Goal: Transaction & Acquisition: Purchase product/service

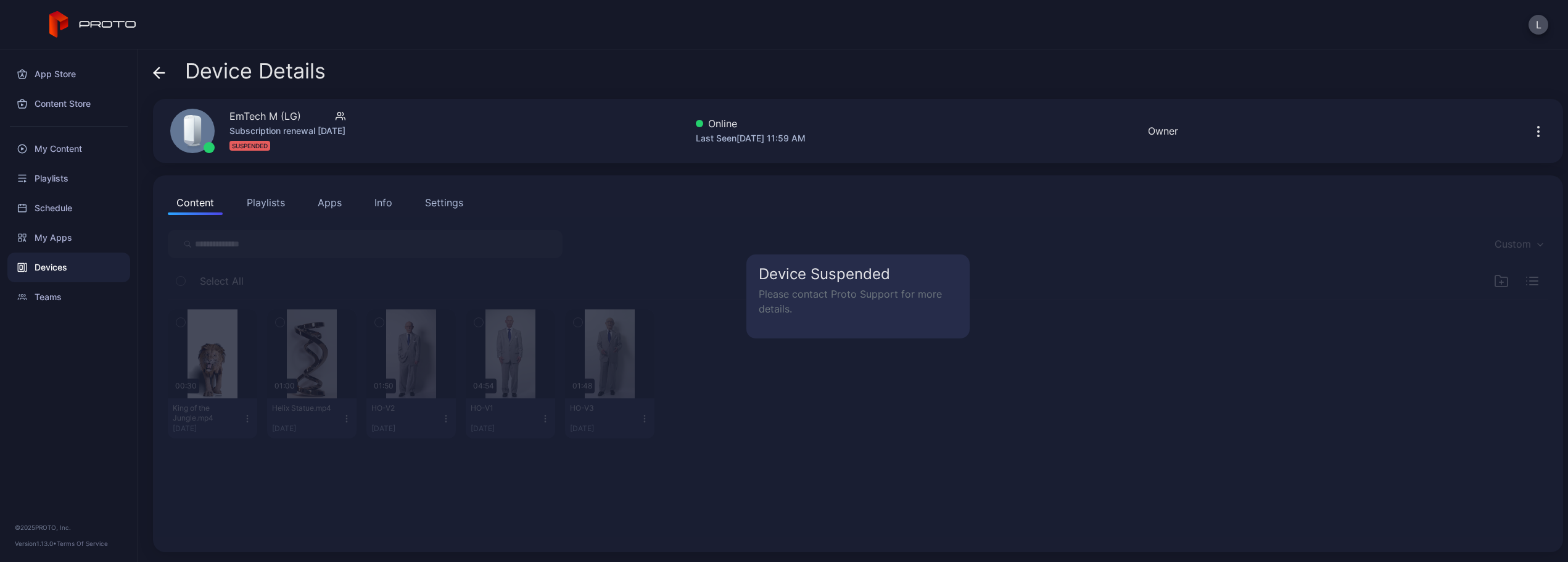
click at [343, 117] on icon "button" at bounding box center [339, 119] width 7 height 3
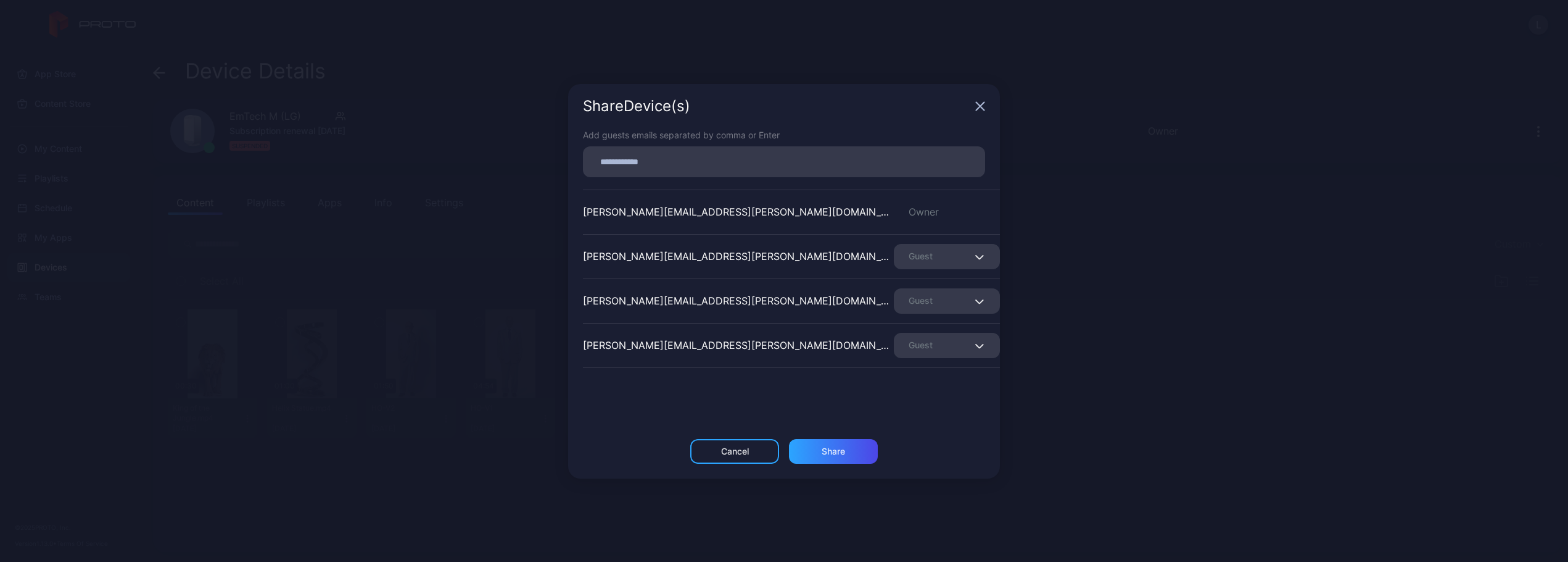
click at [979, 108] on icon "button" at bounding box center [980, 106] width 8 height 8
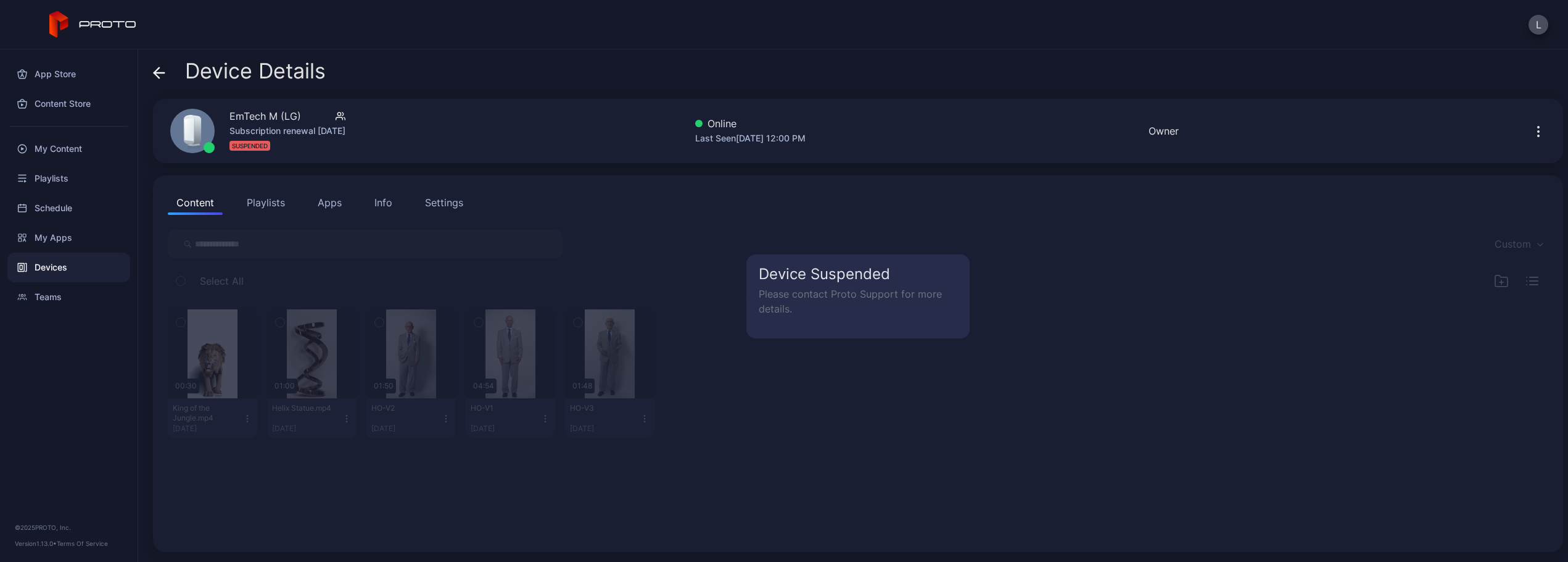
click at [1537, 135] on icon "button" at bounding box center [1538, 136] width 1 height 1
click at [789, 195] on div "Content Playlists Apps Info Settings" at bounding box center [858, 202] width 1381 height 25
click at [45, 295] on div "Teams" at bounding box center [69, 297] width 123 height 29
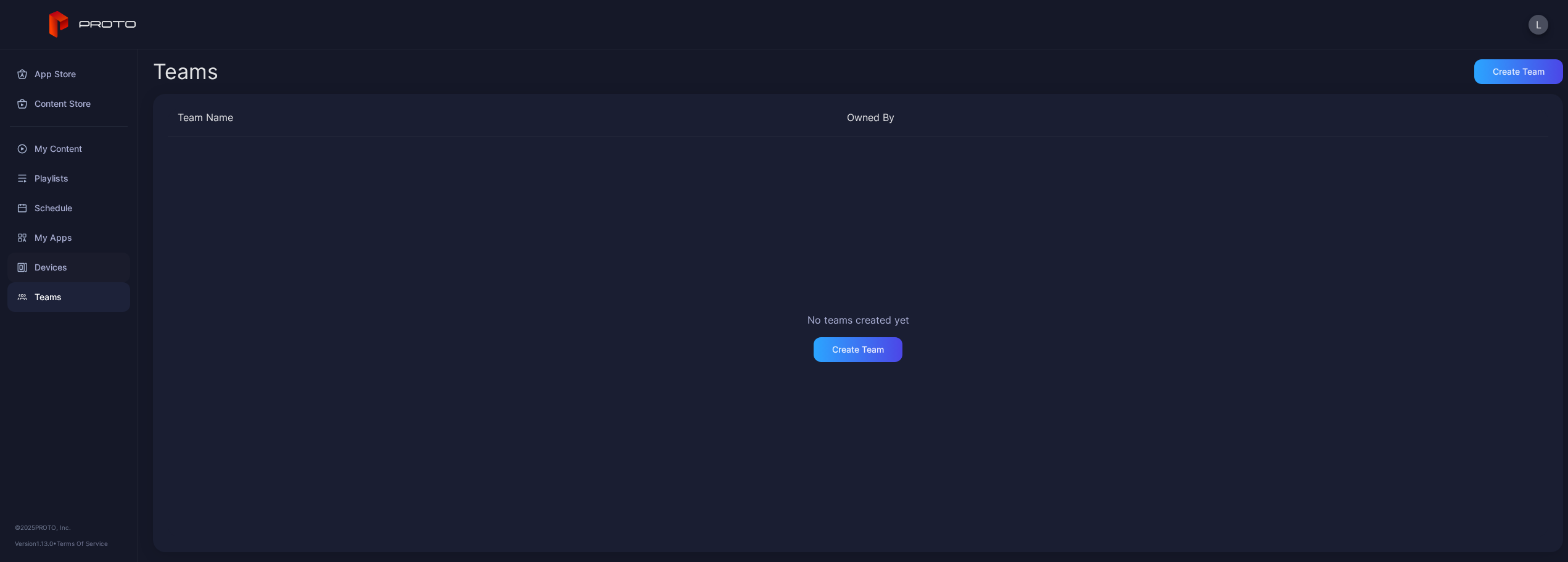
click at [60, 272] on div "Devices" at bounding box center [69, 267] width 123 height 29
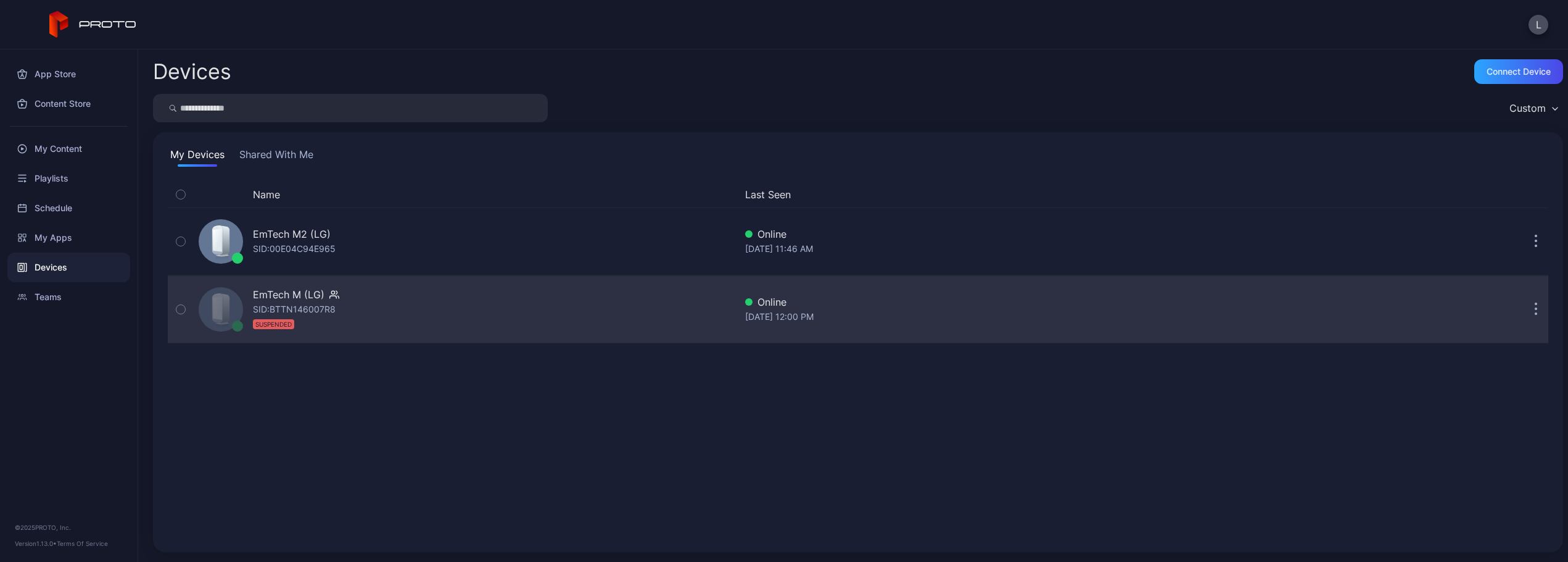
click at [515, 323] on div "EmTech M (LG) SID: BTTN146007R8 SUSPENDED" at bounding box center [465, 309] width 542 height 62
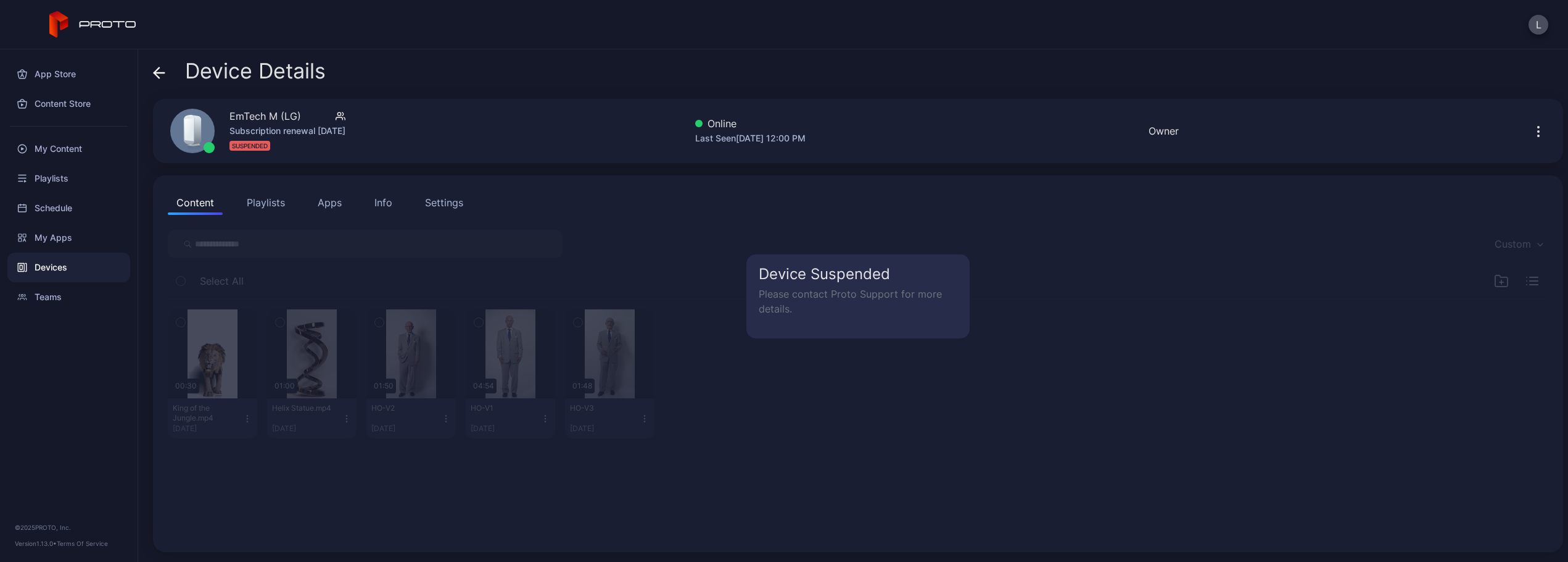
drag, startPoint x: 869, startPoint y: 290, endPoint x: 864, endPoint y: 303, distance: 13.9
click at [869, 291] on p "Please contact Proto Support for more details." at bounding box center [858, 301] width 199 height 29
drag, startPoint x: 834, startPoint y: 302, endPoint x: 826, endPoint y: 302, distance: 8.0
click at [826, 302] on p "Please contact Proto Support for more details." at bounding box center [858, 301] width 199 height 29
click at [1531, 135] on icon "button" at bounding box center [1538, 131] width 15 height 15
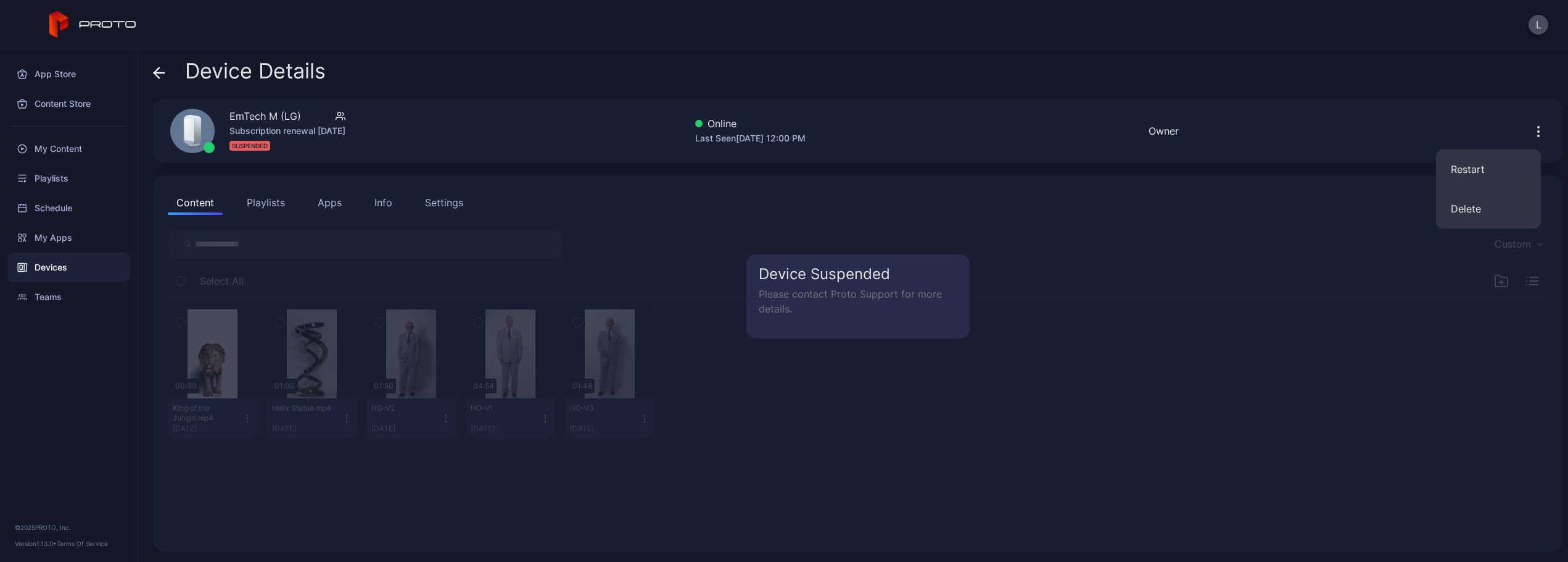
click at [1547, 16] on div "L" at bounding box center [1538, 24] width 20 height 20
click at [1546, 18] on button "L" at bounding box center [1538, 24] width 20 height 20
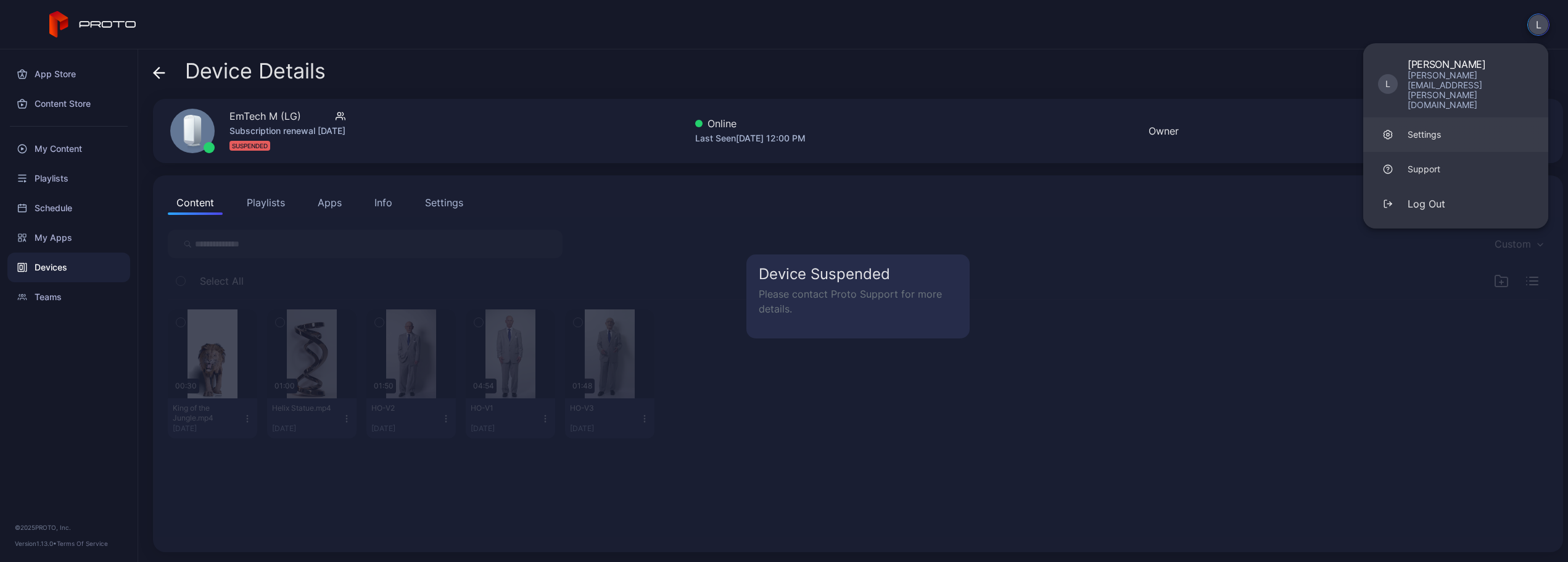
click at [1446, 117] on link "Settings" at bounding box center [1456, 135] width 185 height 34
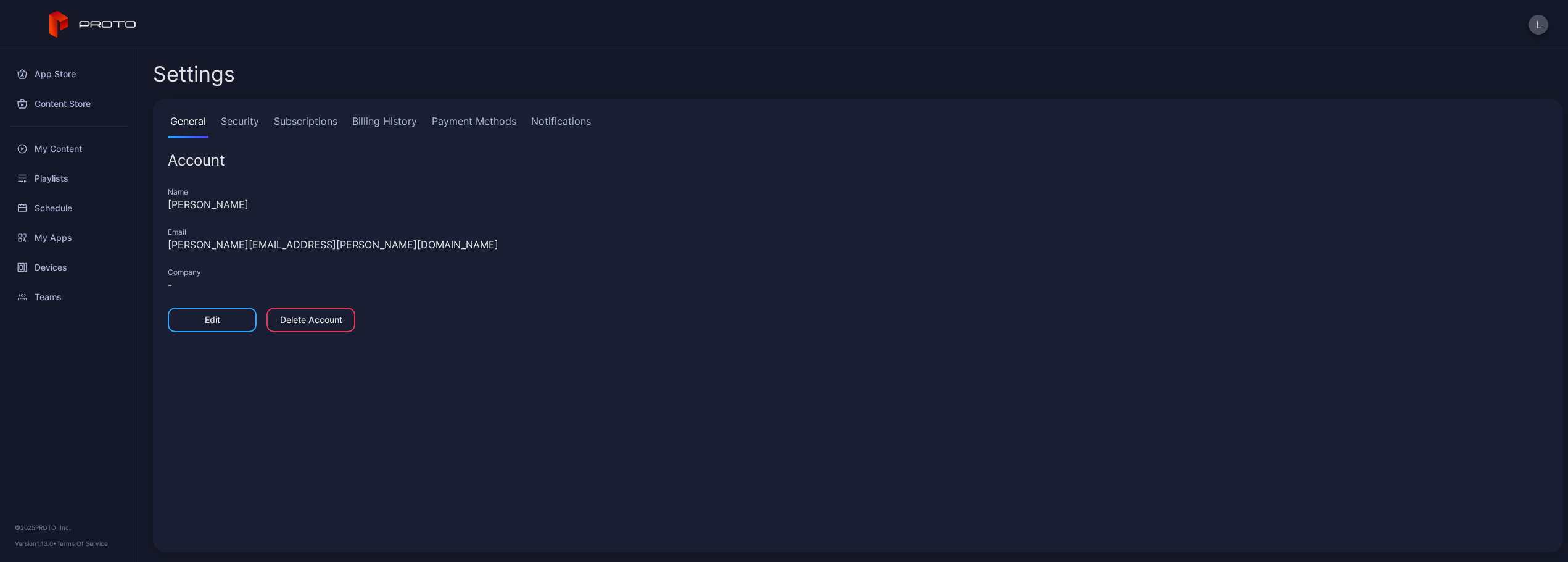
click at [312, 121] on link "Subscriptions" at bounding box center [305, 126] width 68 height 25
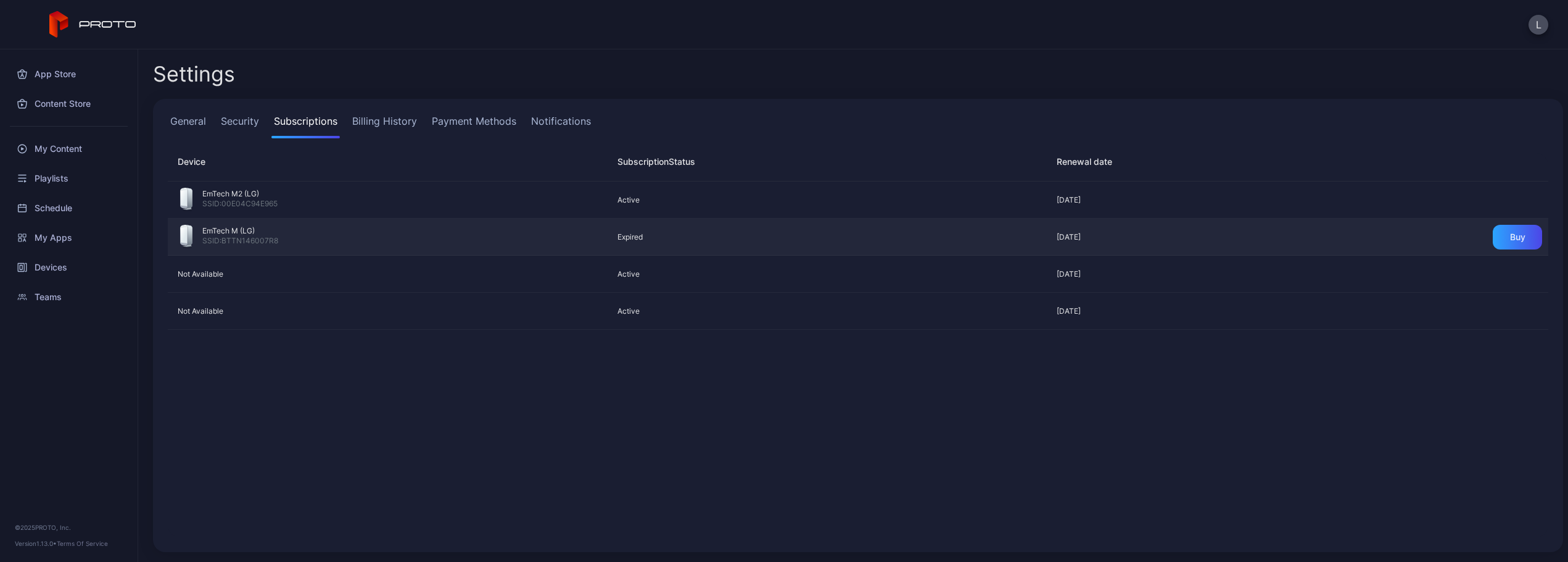
click at [555, 229] on div "EmTech M (LG) SSID: BTTN146007R8" at bounding box center [388, 237] width 415 height 25
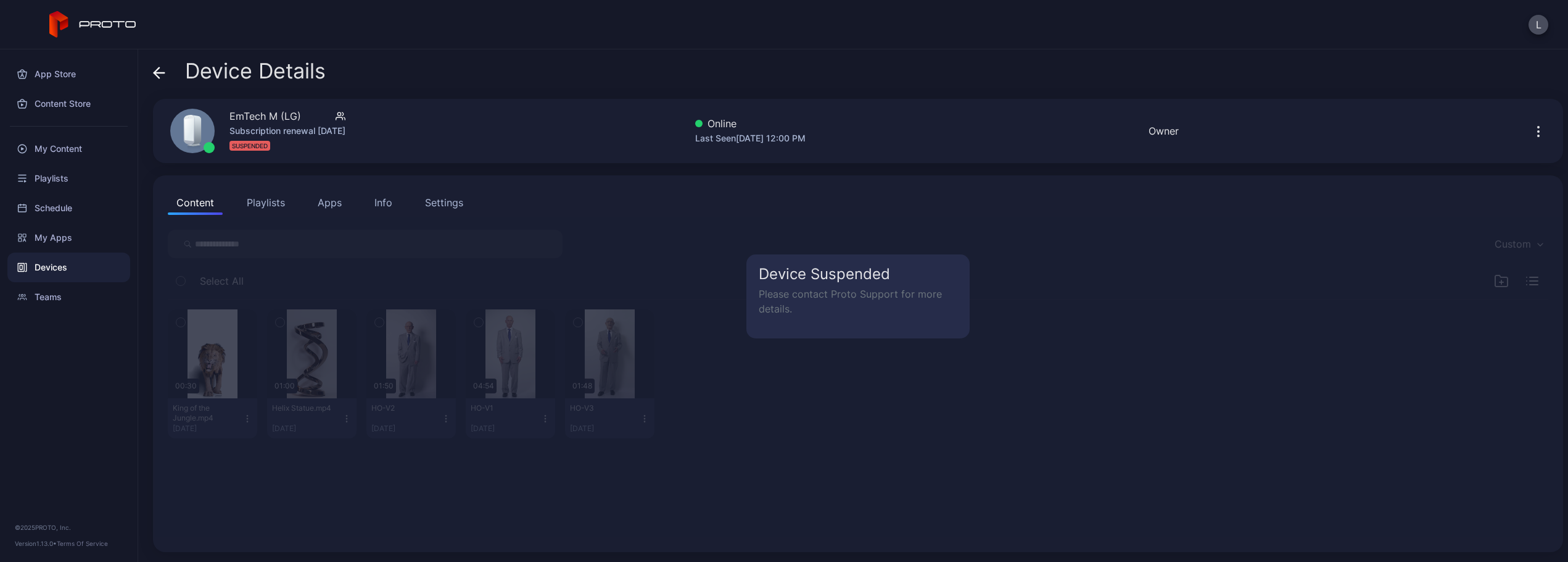
click at [405, 207] on div "Content Playlists Apps Info Settings" at bounding box center [858, 202] width 1381 height 25
click at [430, 203] on div "Settings" at bounding box center [444, 202] width 38 height 15
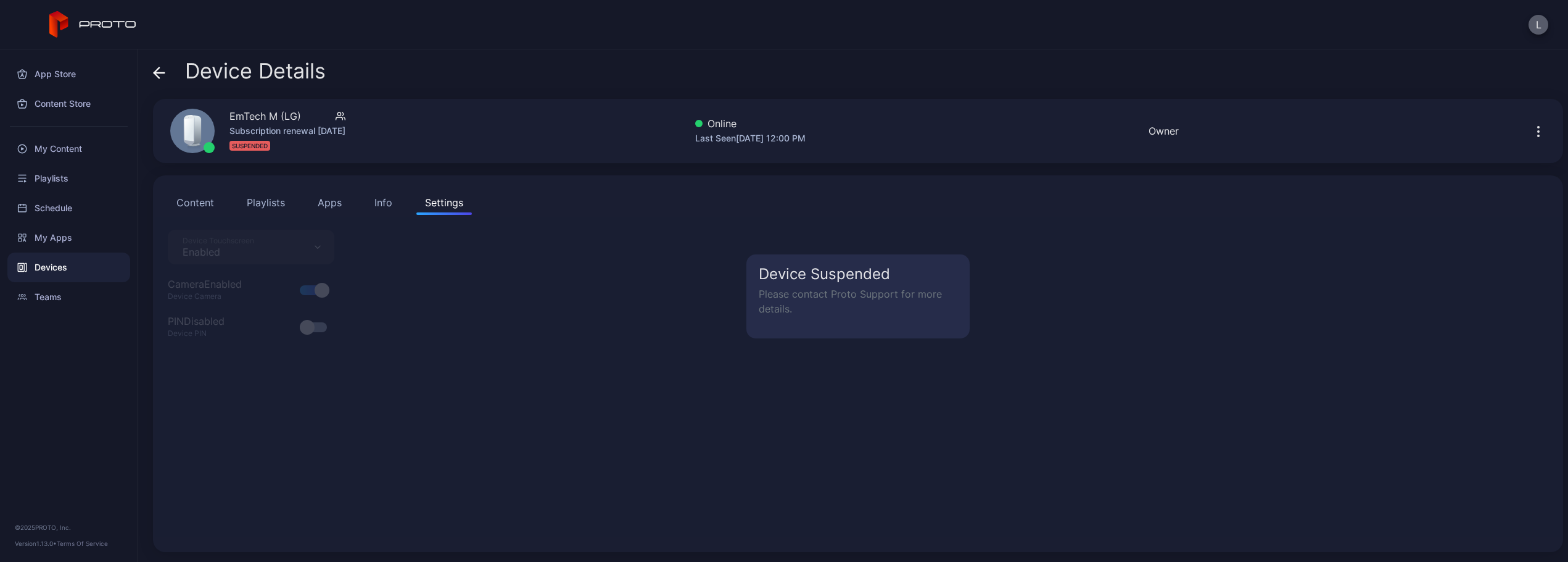
click at [1537, 24] on button "L" at bounding box center [1538, 24] width 20 height 20
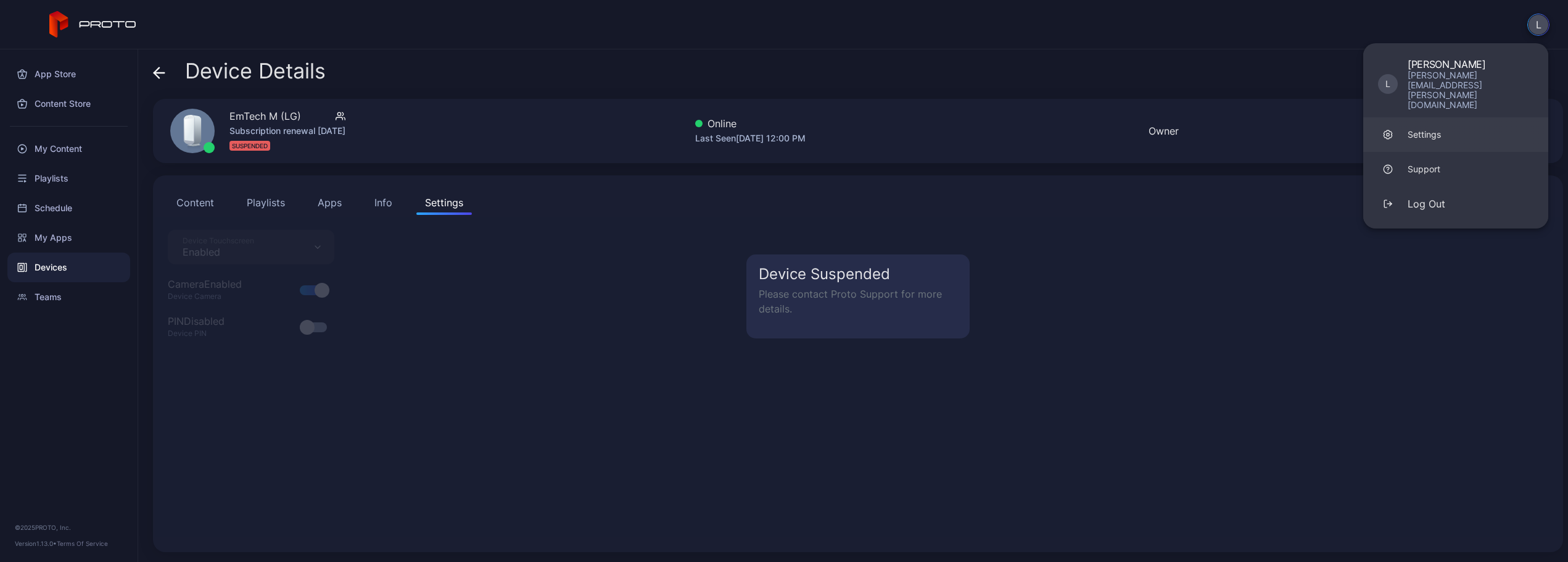
click at [1452, 117] on link "Settings" at bounding box center [1456, 135] width 185 height 34
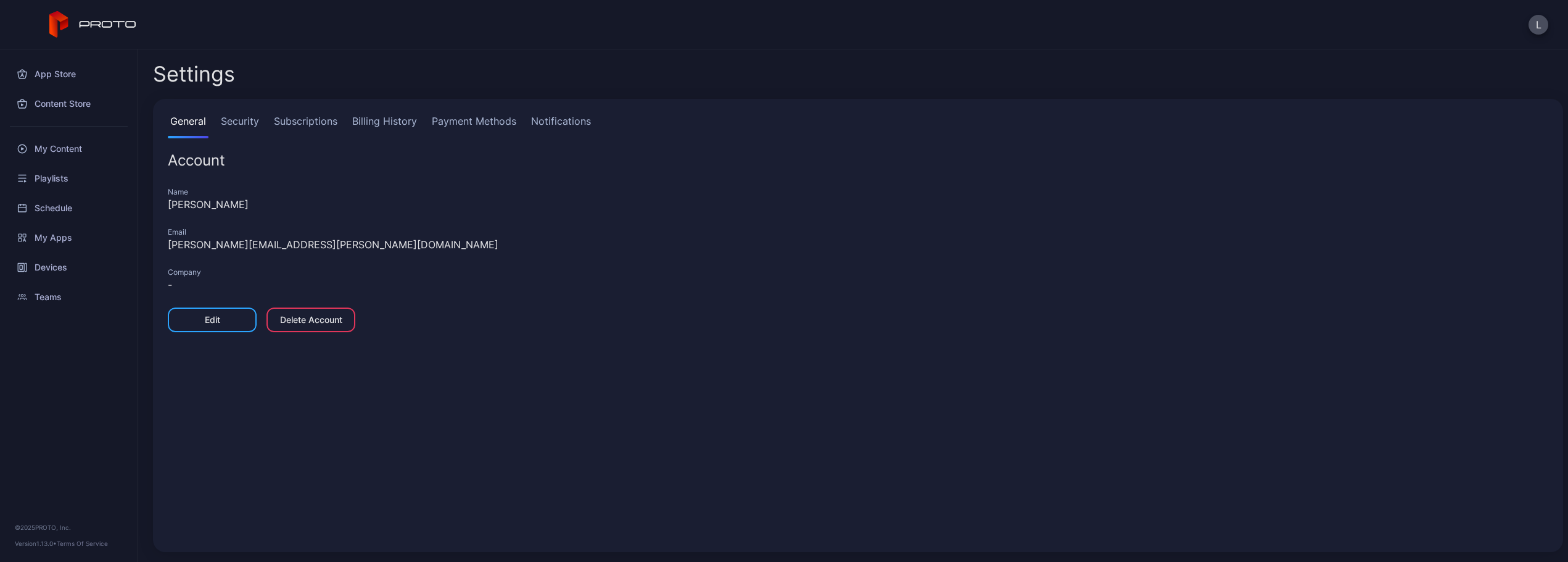
click at [304, 123] on link "Subscriptions" at bounding box center [305, 126] width 68 height 25
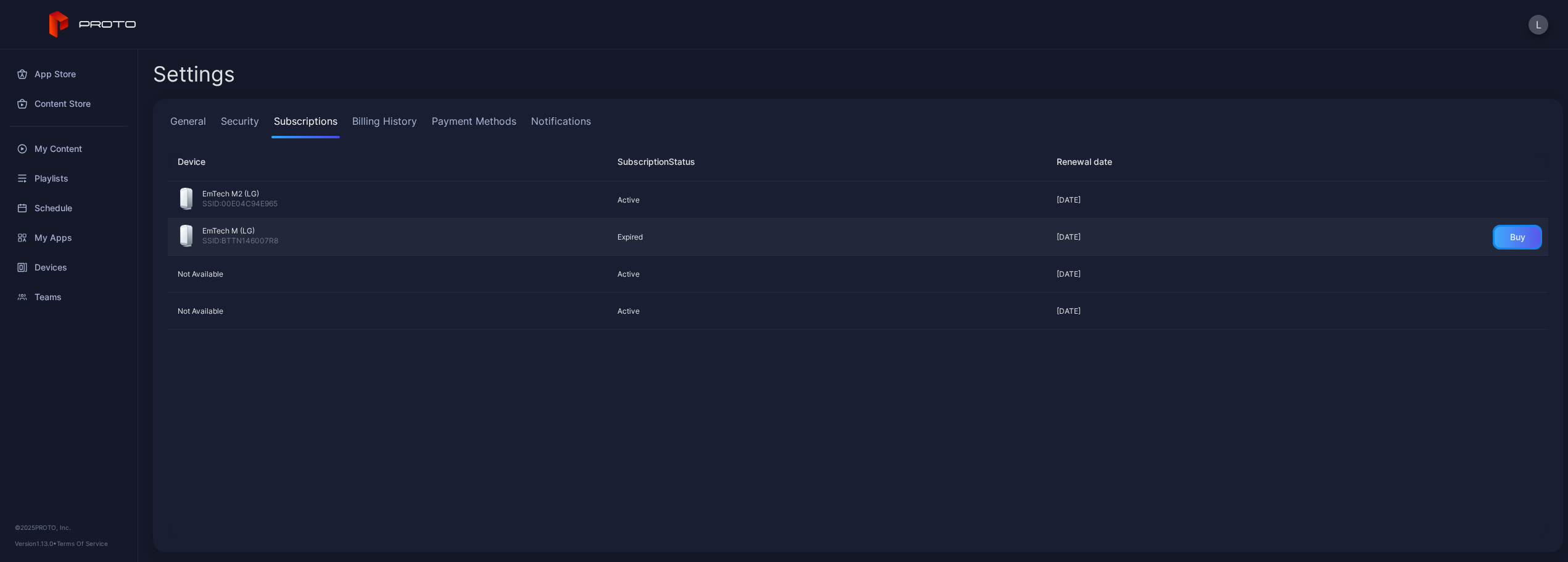
click at [1503, 243] on div "Buy" at bounding box center [1517, 237] width 49 height 25
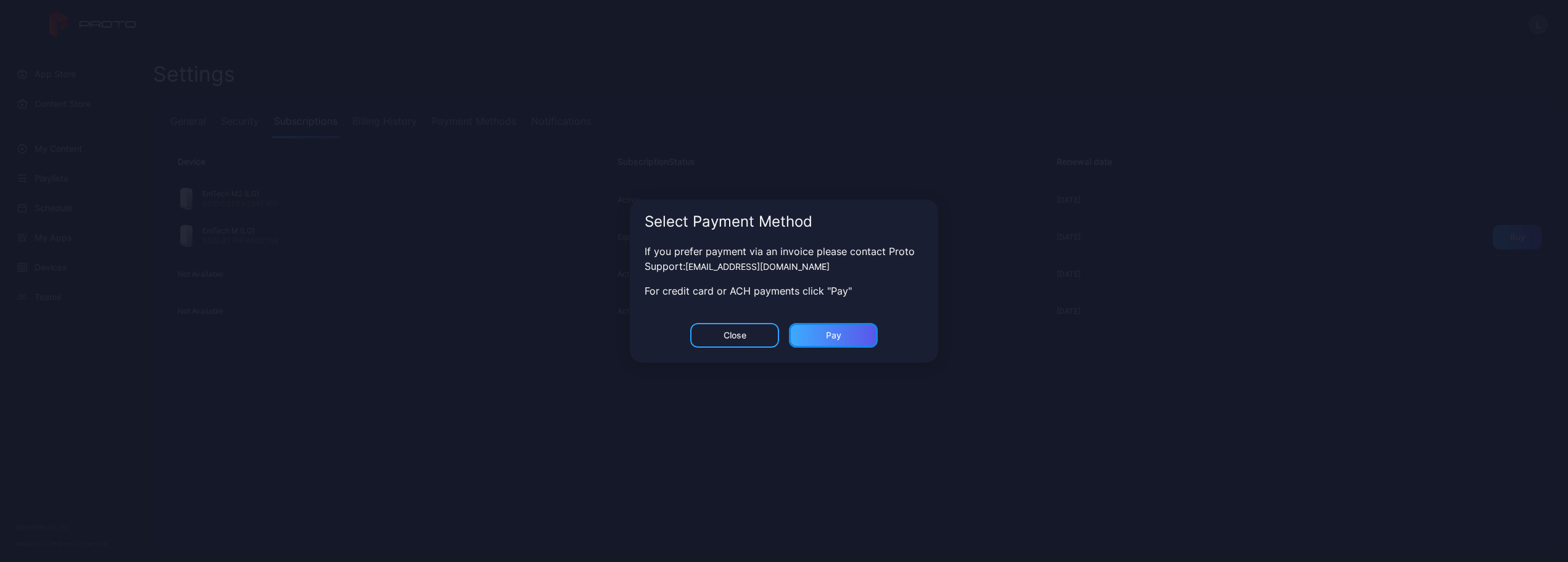
click at [833, 334] on div "Pay" at bounding box center [834, 335] width 15 height 10
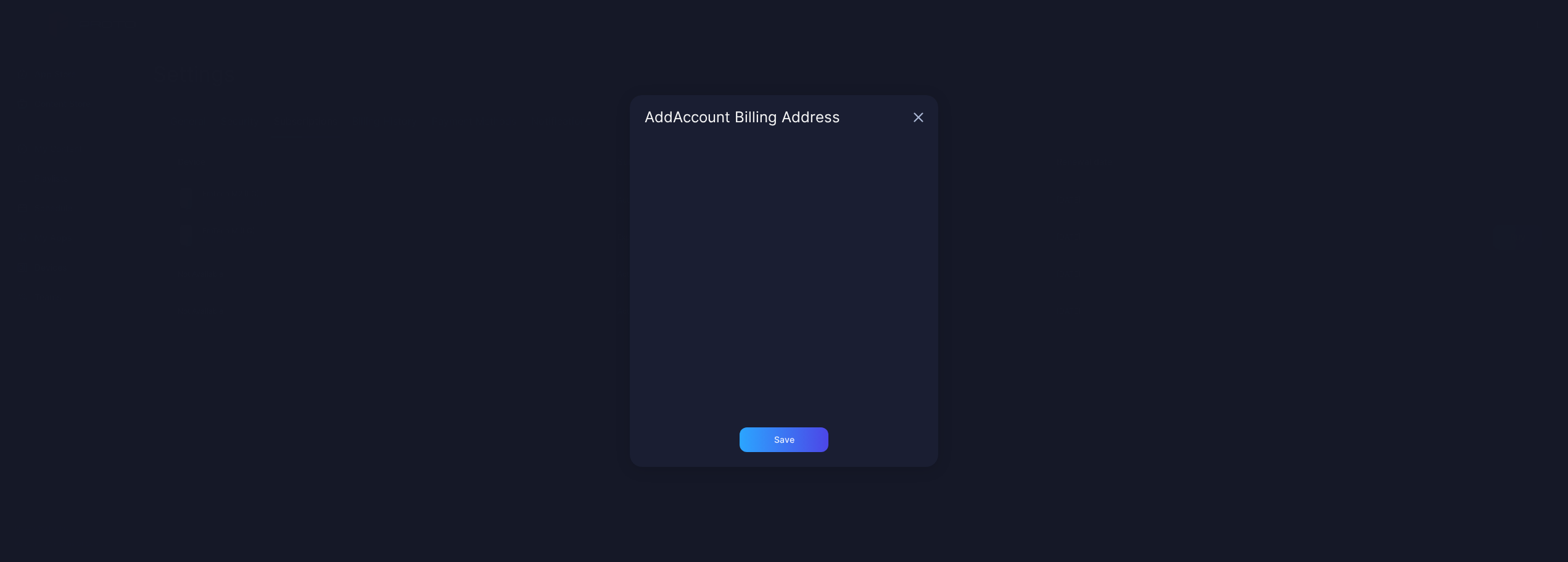
click at [489, 418] on div "Add Account Billing Address Save" at bounding box center [784, 281] width 1568 height 562
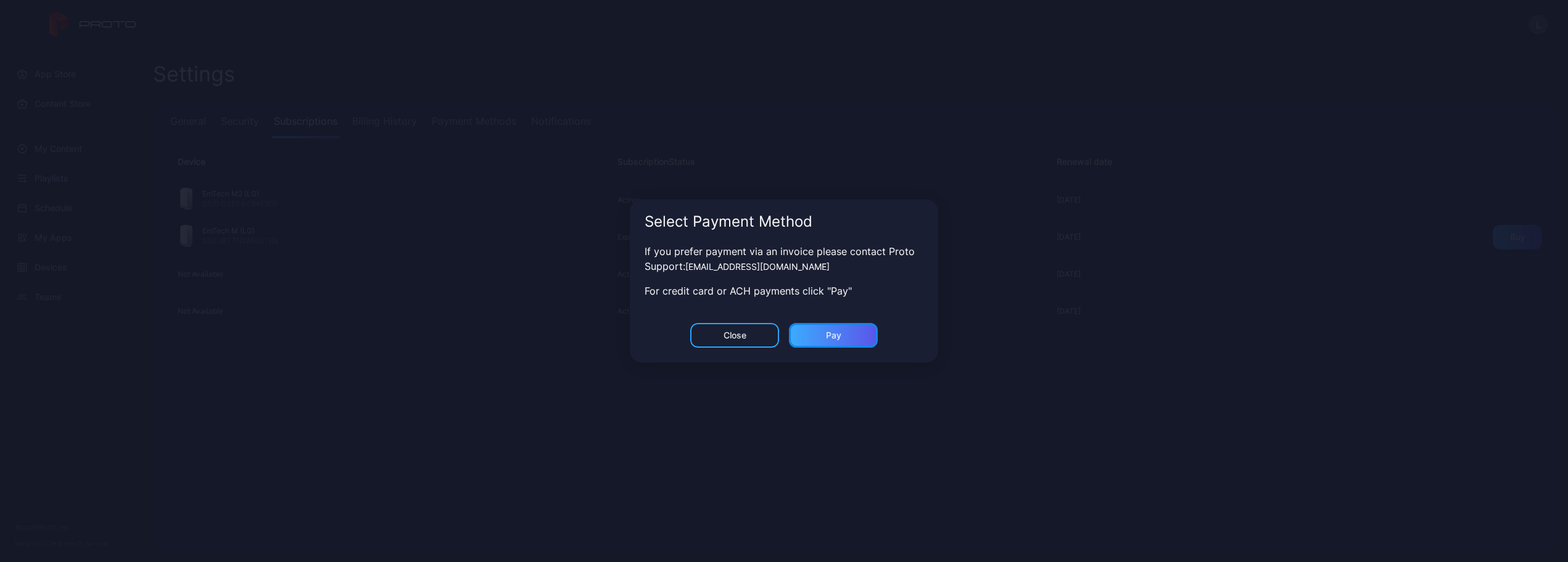
click at [846, 337] on div "Pay" at bounding box center [833, 335] width 89 height 25
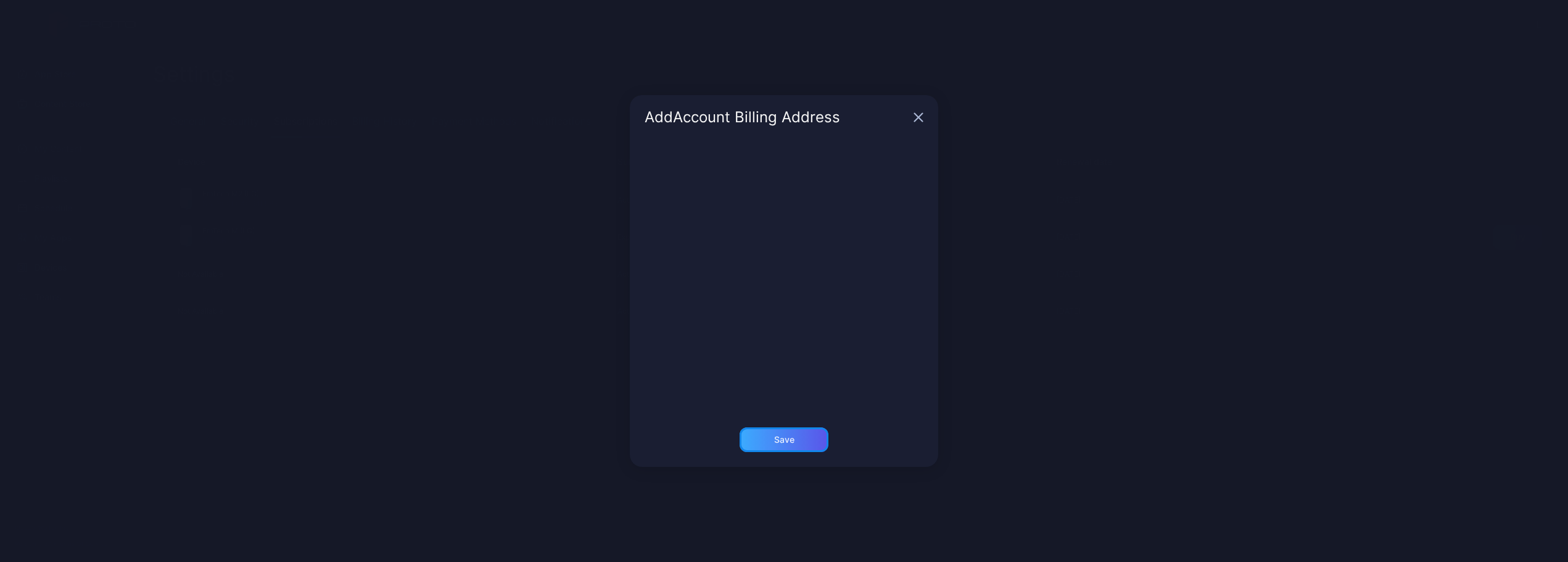
click at [774, 445] on div "Save" at bounding box center [783, 440] width 89 height 25
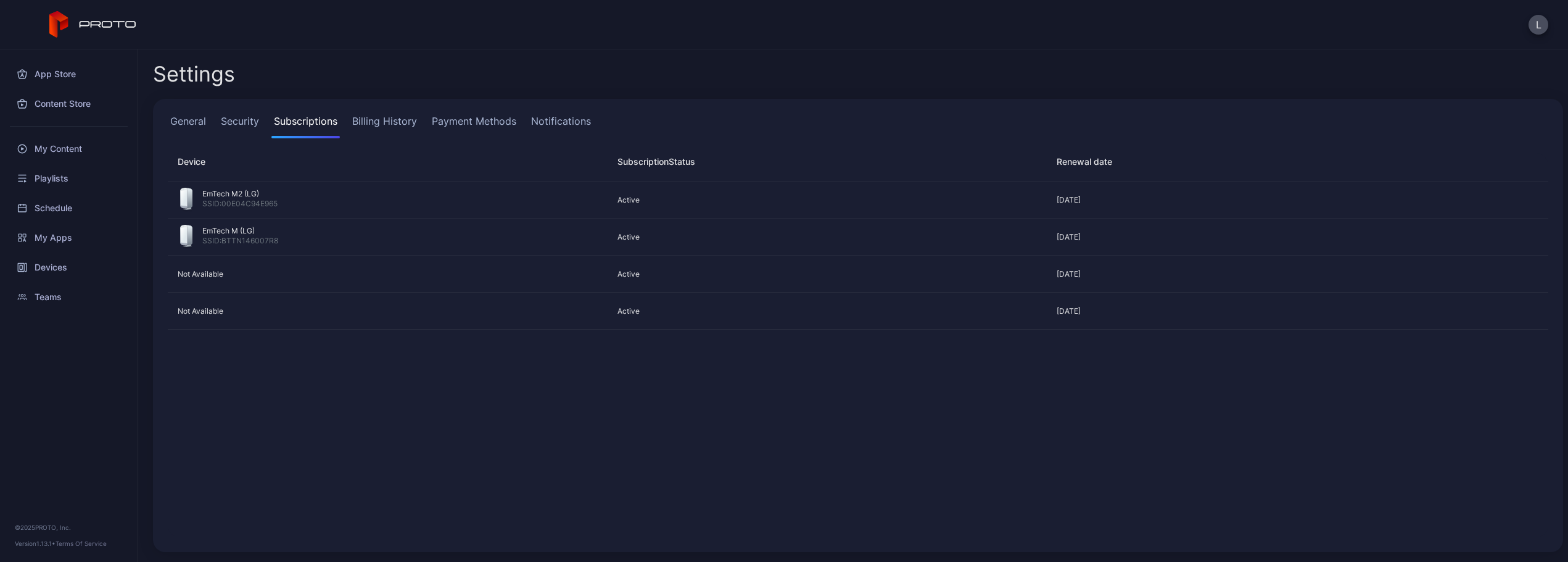
click at [391, 123] on link "Billing History" at bounding box center [384, 126] width 69 height 25
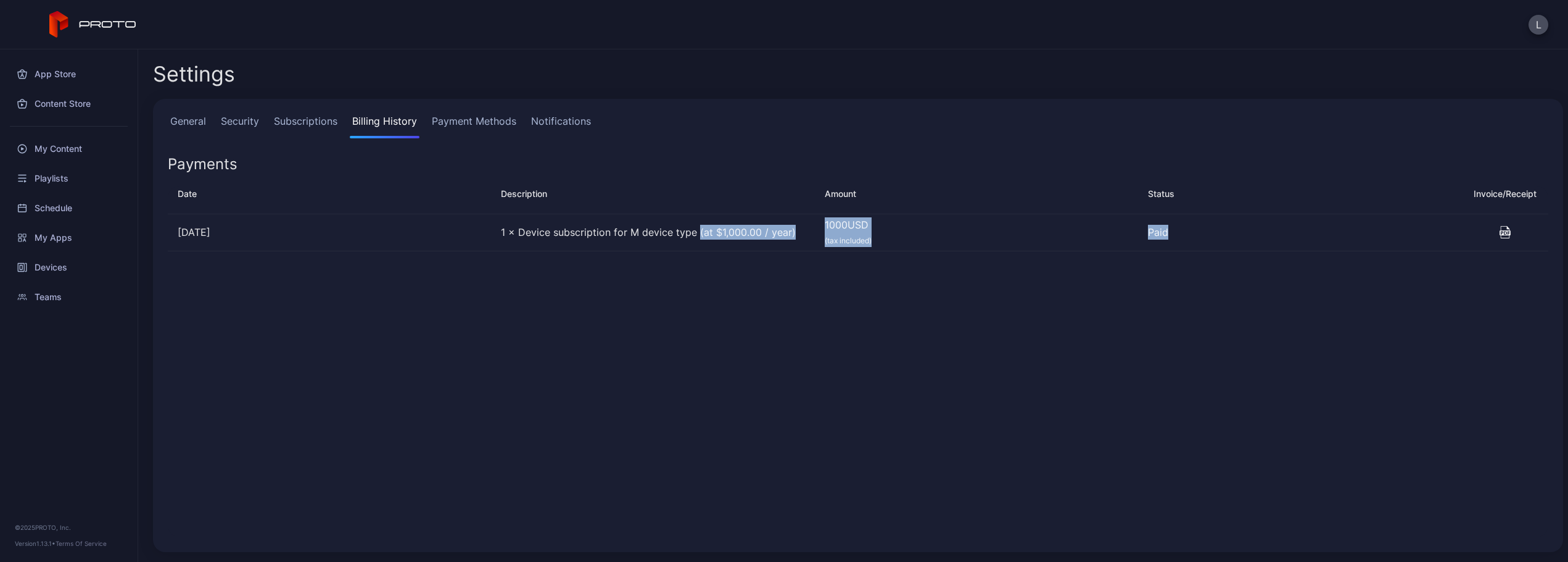
drag, startPoint x: 1124, startPoint y: 230, endPoint x: 665, endPoint y: 231, distance: 459.0
click at [665, 231] on div "[DATE] 1 × Device subscription for M device type (at $1,000.00 / year) 1000 USD…" at bounding box center [858, 233] width 1381 height 37
click at [1103, 298] on div "Date Description Amount Status Invoice/Receipt [DATE] 1 × Device subscription f…" at bounding box center [858, 362] width 1400 height 371
click at [1499, 233] on icon "button" at bounding box center [1504, 232] width 11 height 12
click at [1494, 223] on button "button" at bounding box center [1509, 232] width 77 height 36
